Goal: Information Seeking & Learning: Learn about a topic

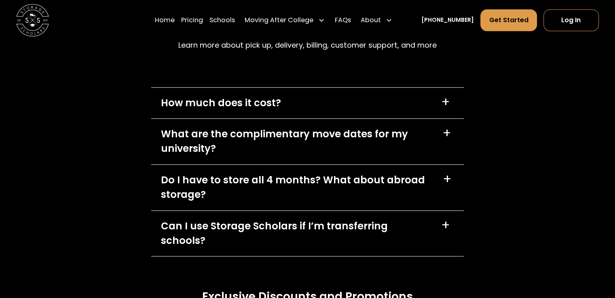
scroll to position [3575, 0]
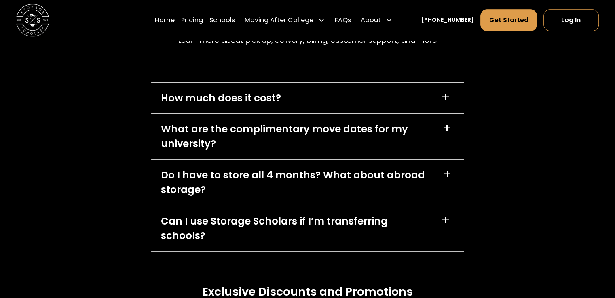
click at [446, 104] on div "+" at bounding box center [445, 97] width 9 height 13
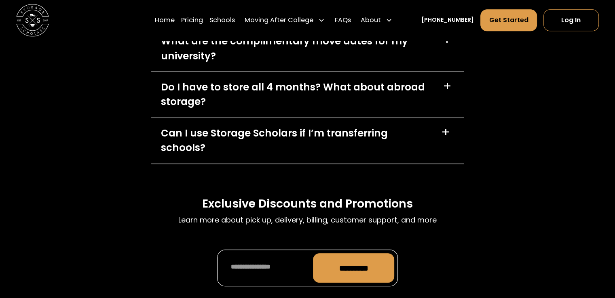
scroll to position [3838, 0]
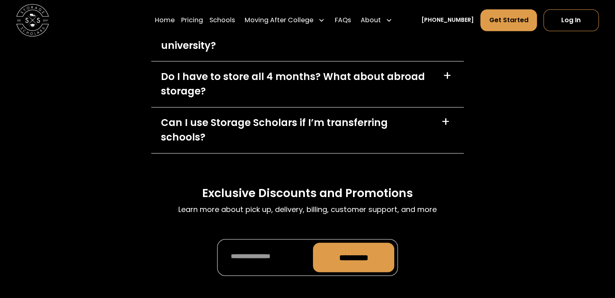
click at [443, 36] on div "+" at bounding box center [446, 29] width 9 height 13
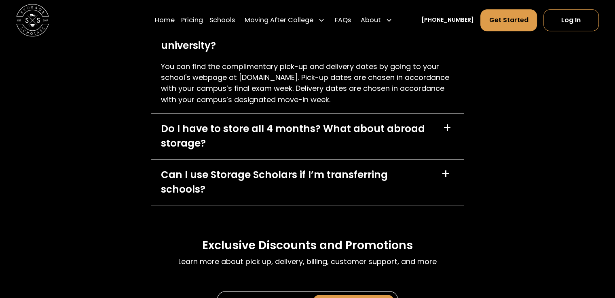
click at [450, 135] on div "+" at bounding box center [447, 128] width 9 height 13
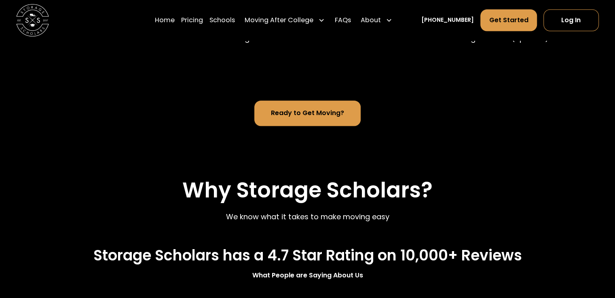
scroll to position [554, 0]
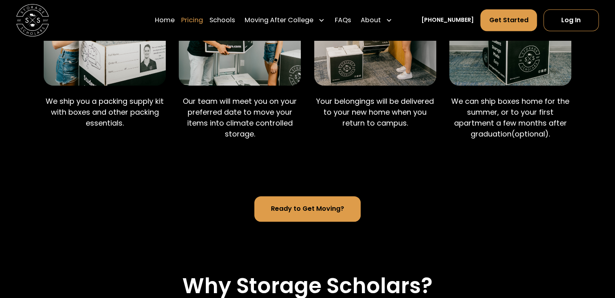
click at [201, 20] on link "Pricing" at bounding box center [192, 20] width 22 height 23
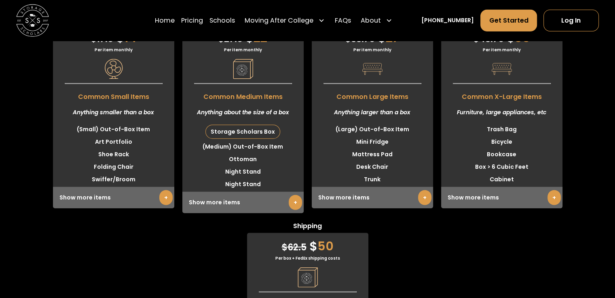
scroll to position [2086, 0]
click at [292, 210] on link "+" at bounding box center [295, 202] width 13 height 15
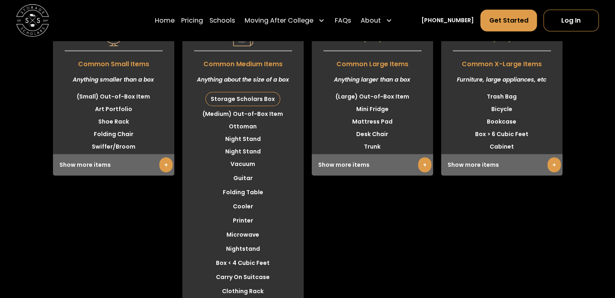
scroll to position [0, 0]
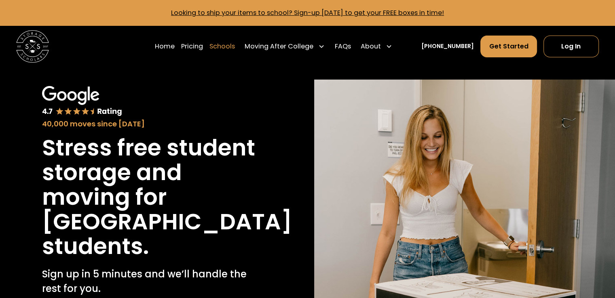
click at [235, 47] on link "Schools" at bounding box center [221, 46] width 25 height 23
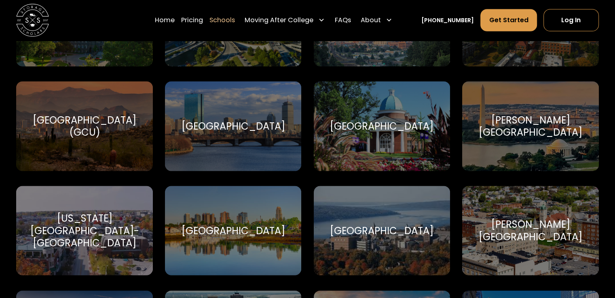
scroll to position [1614, 0]
